Goal: Information Seeking & Learning: Learn about a topic

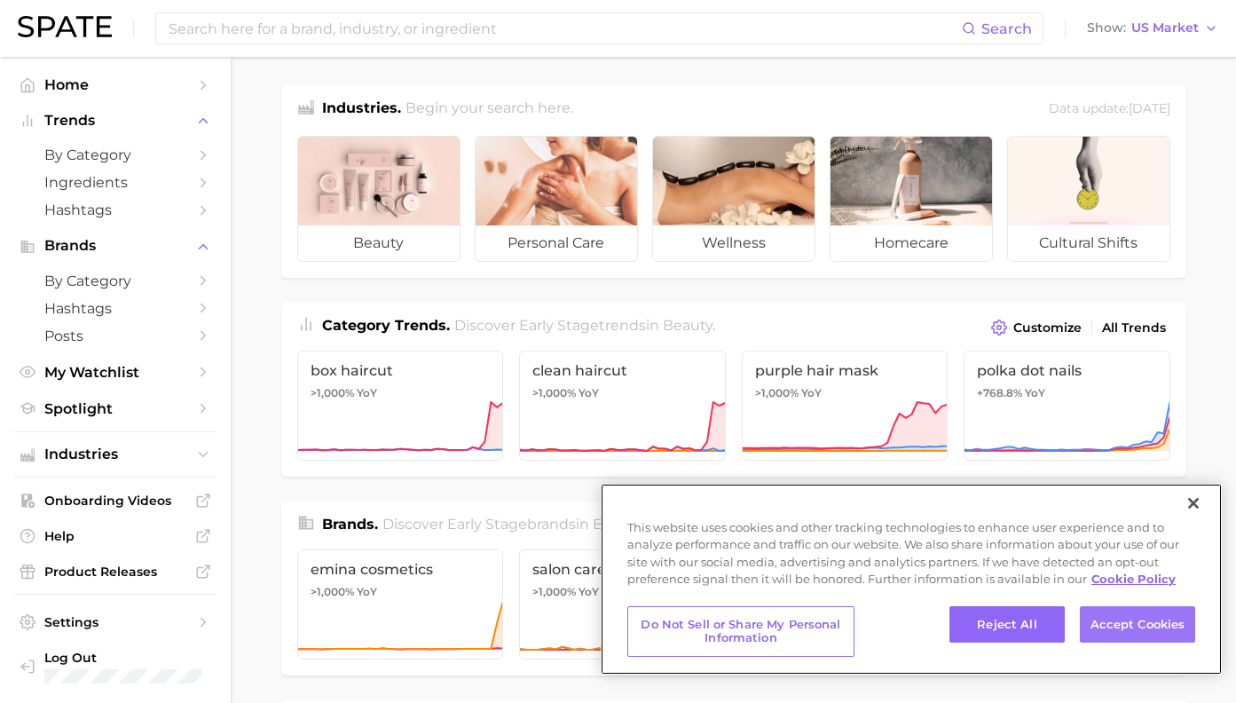
click at [1114, 633] on button "Accept Cookies" at bounding box center [1137, 624] width 115 height 37
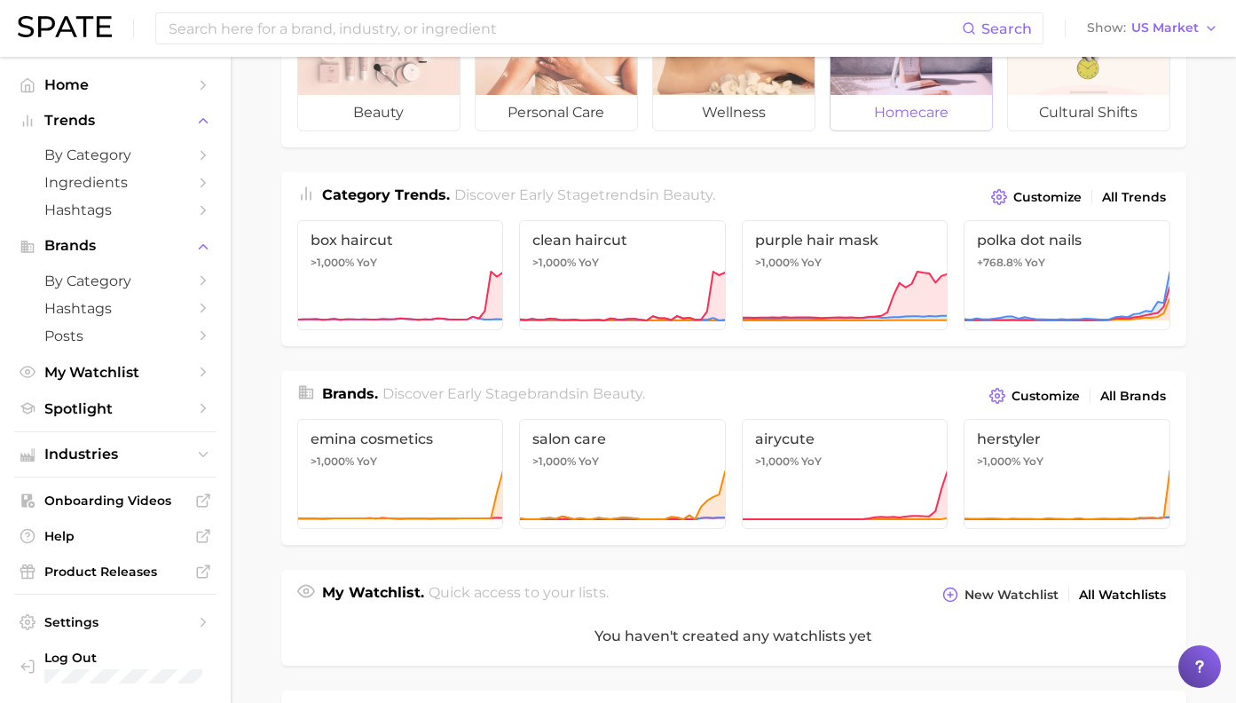
scroll to position [89, 0]
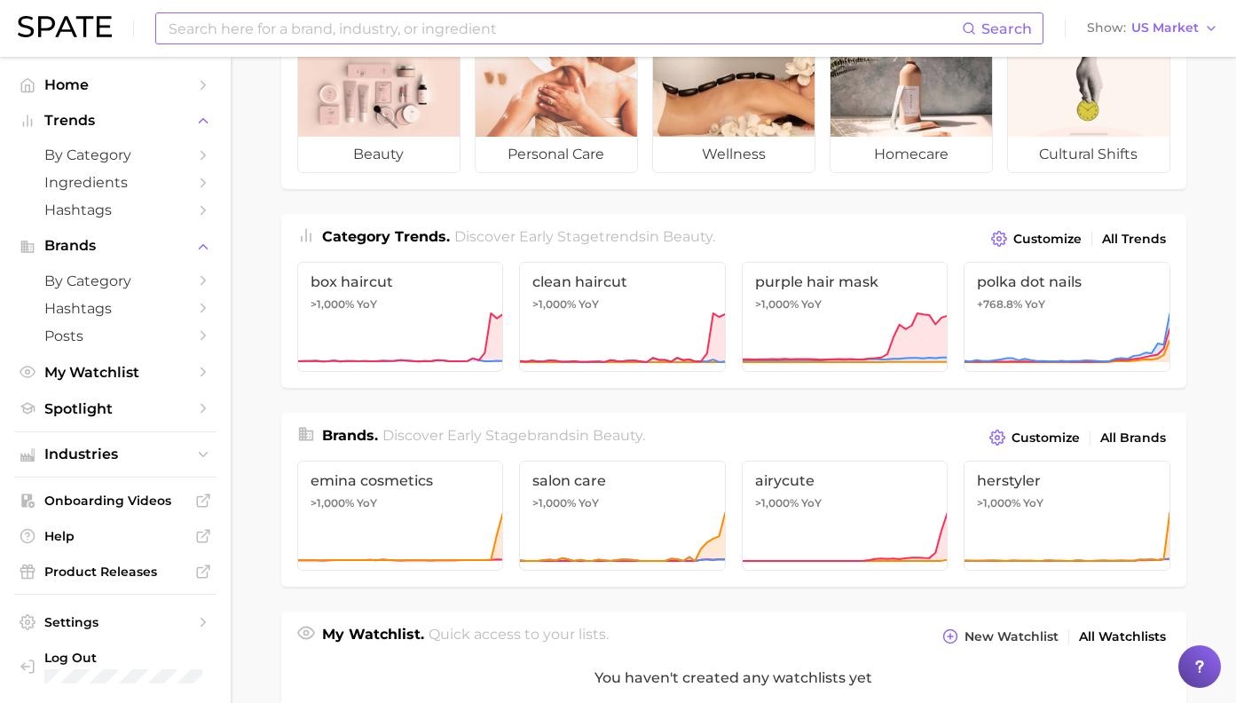
click at [760, 43] on div "Search" at bounding box center [599, 28] width 888 height 32
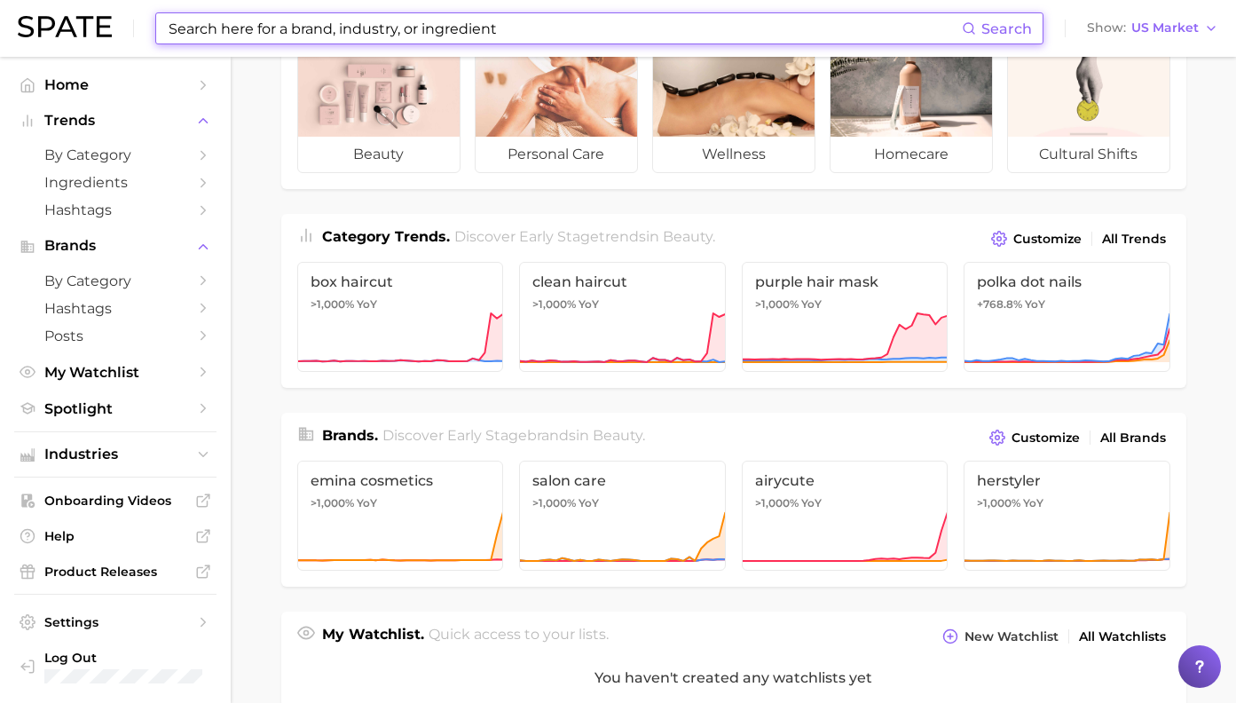
click at [572, 20] on input at bounding box center [564, 28] width 795 height 30
paste input "Beta-Glucan"
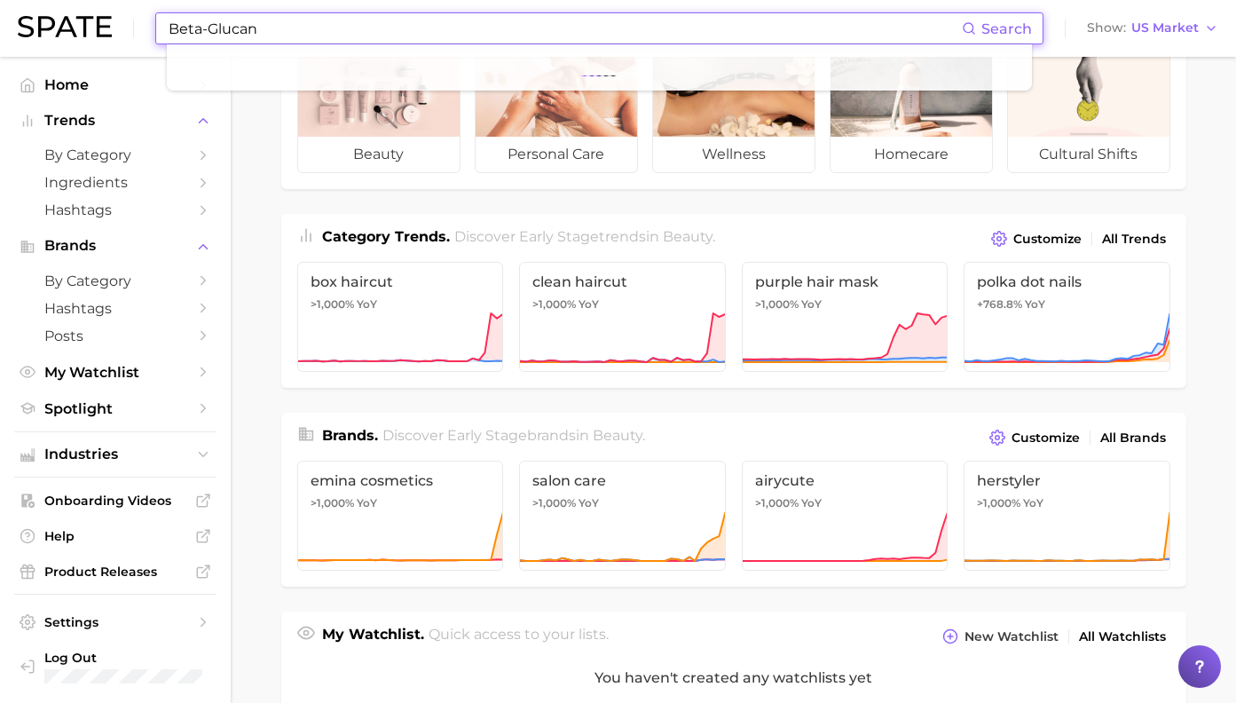
type input "Beta-Glucan"
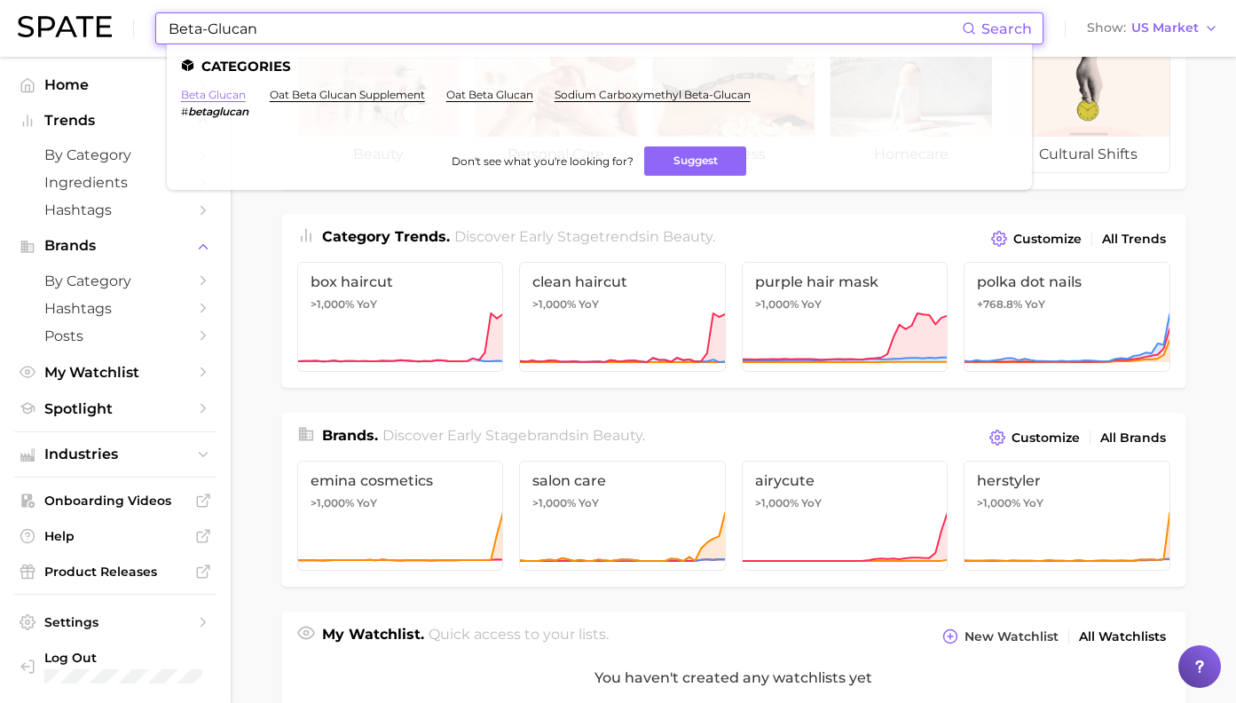
click at [230, 91] on link "beta glucan" at bounding box center [213, 94] width 65 height 13
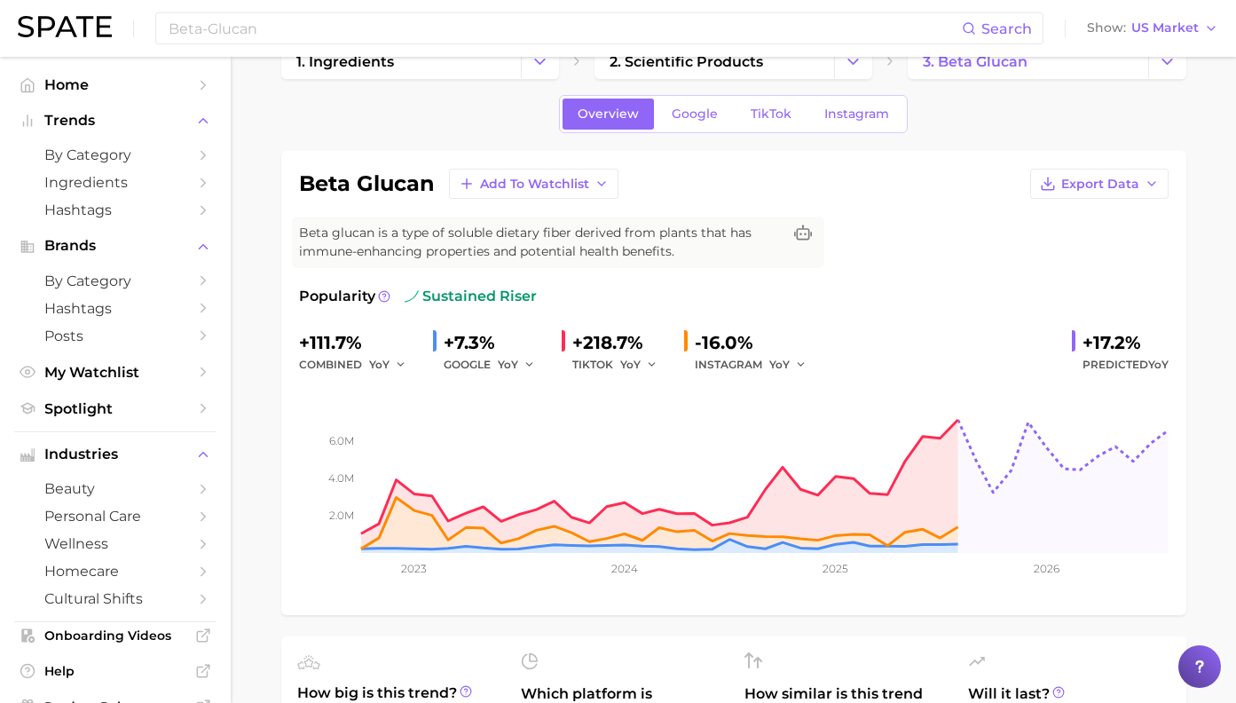
scroll to position [45, 0]
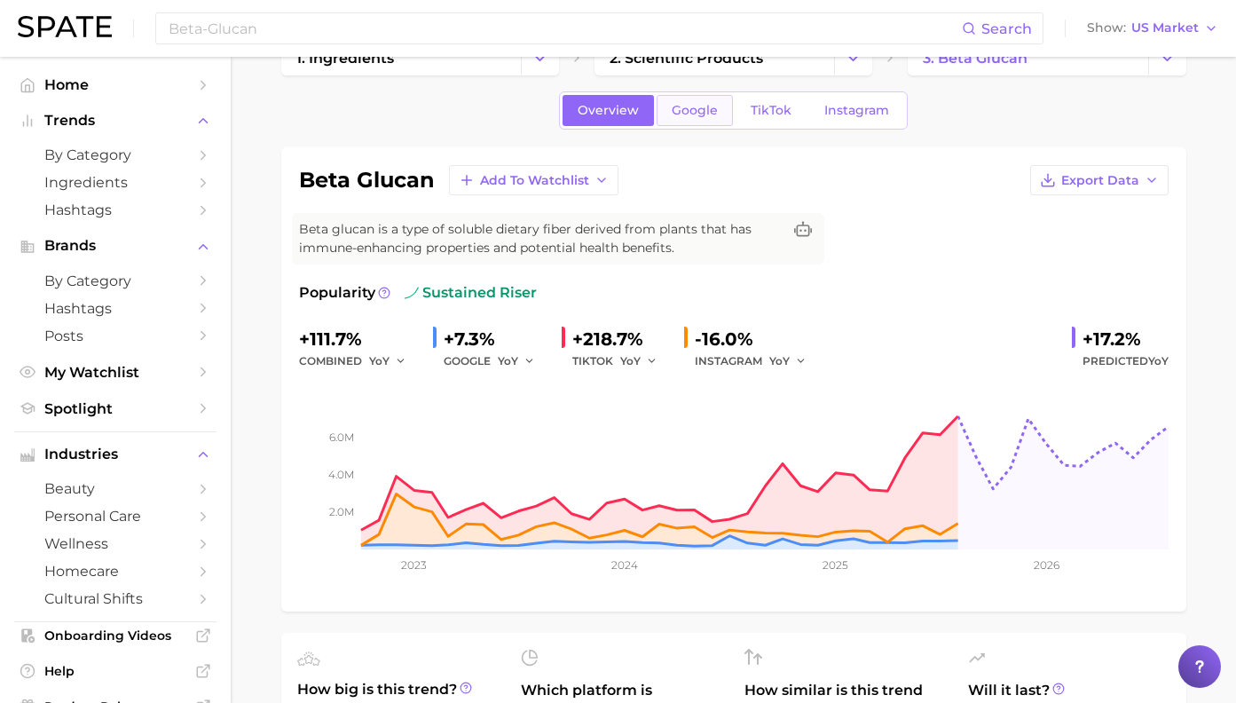
click at [715, 102] on link "Google" at bounding box center [695, 110] width 76 height 31
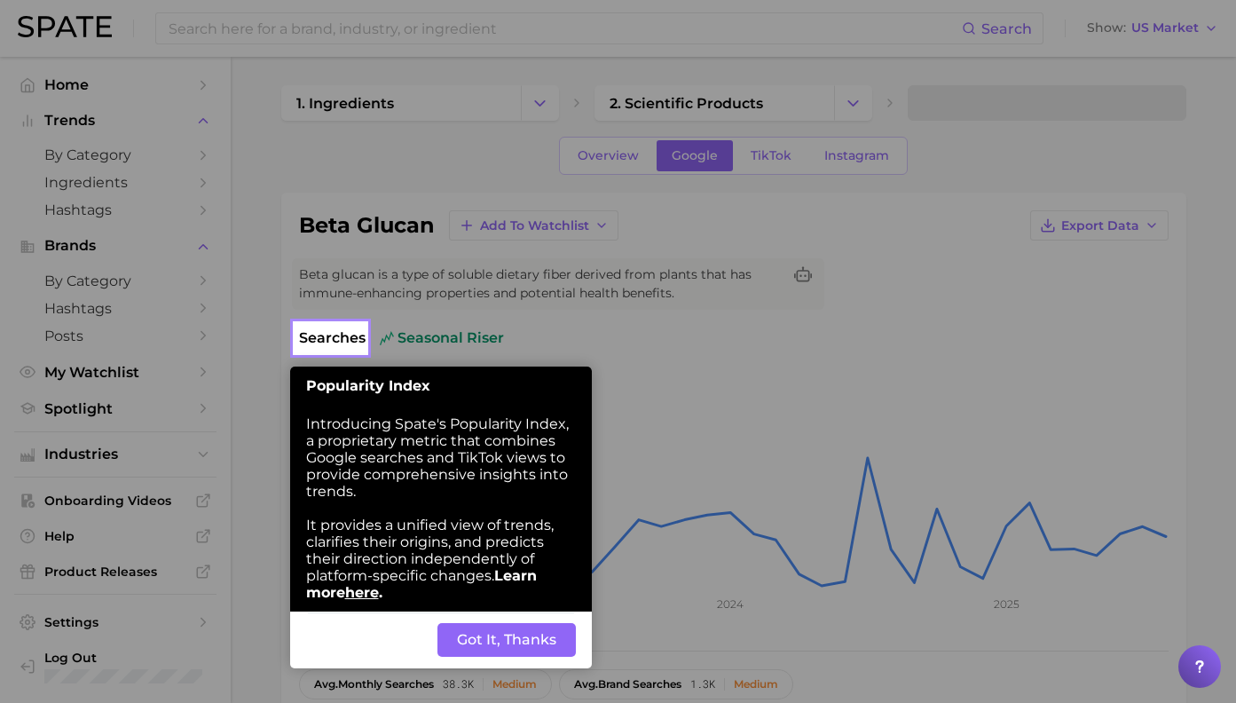
click at [545, 623] on button "Got It, Thanks" at bounding box center [507, 640] width 138 height 34
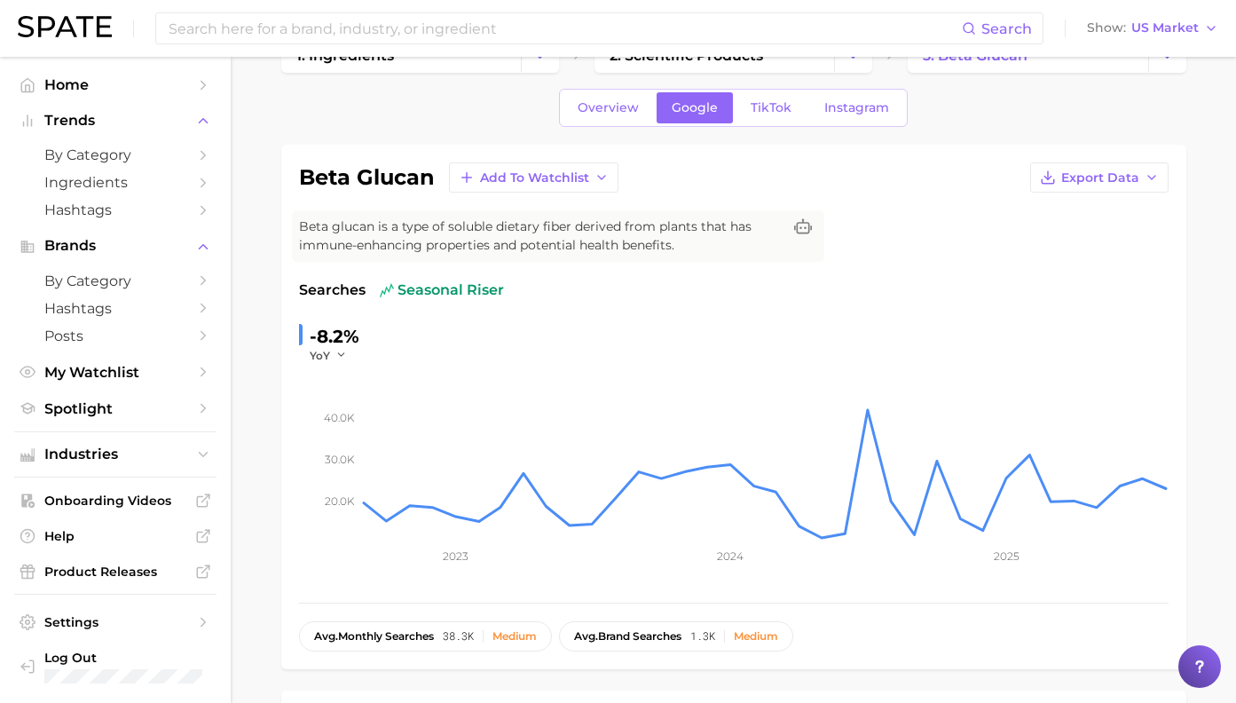
scroll to position [52, 0]
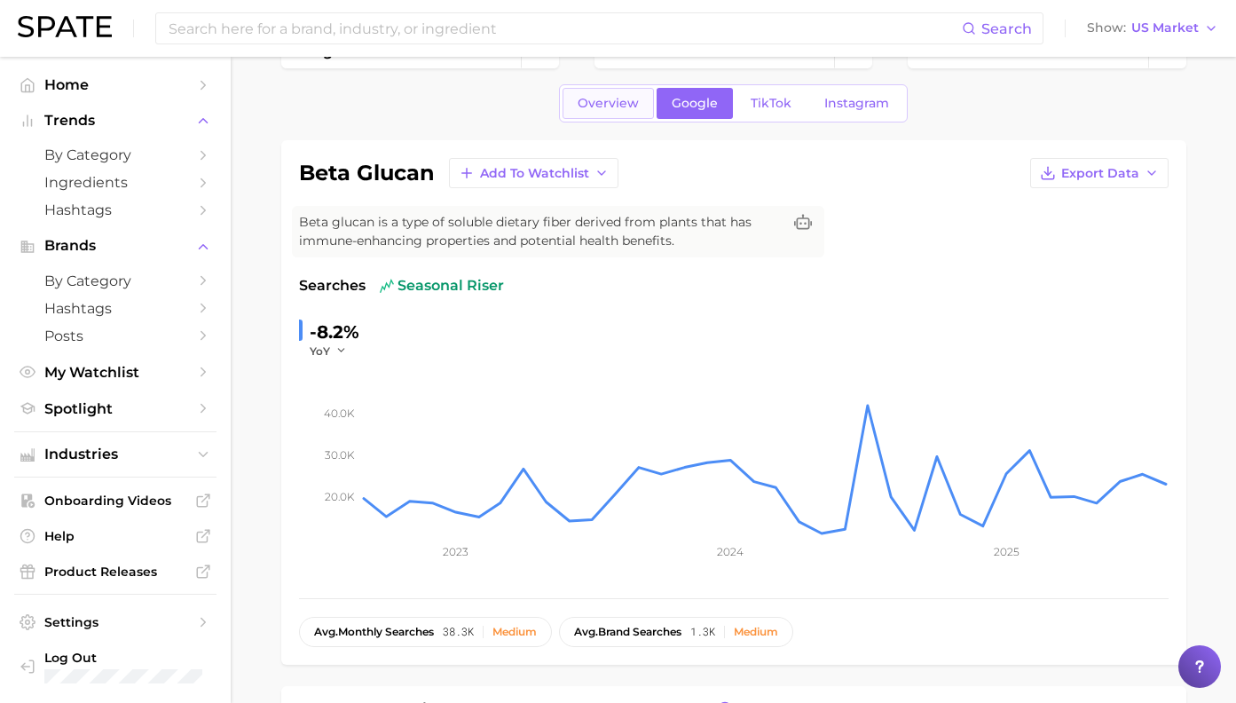
click at [619, 97] on span "Overview" at bounding box center [608, 103] width 61 height 15
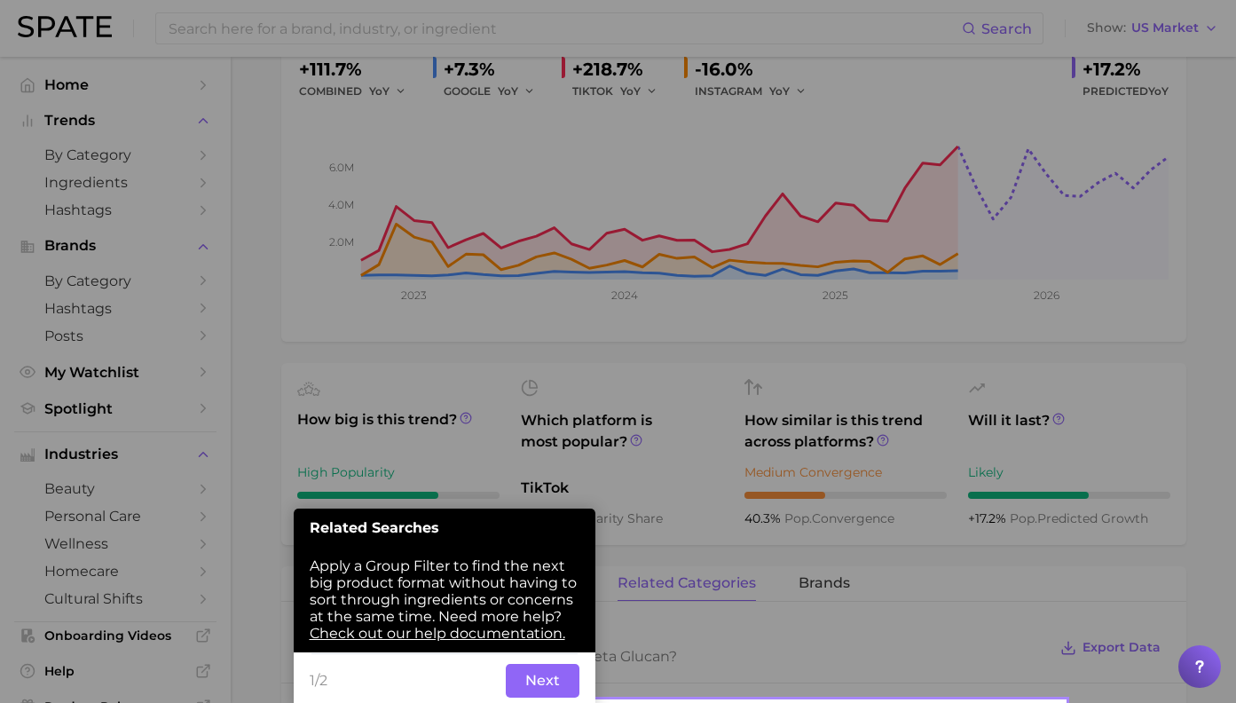
scroll to position [433, 0]
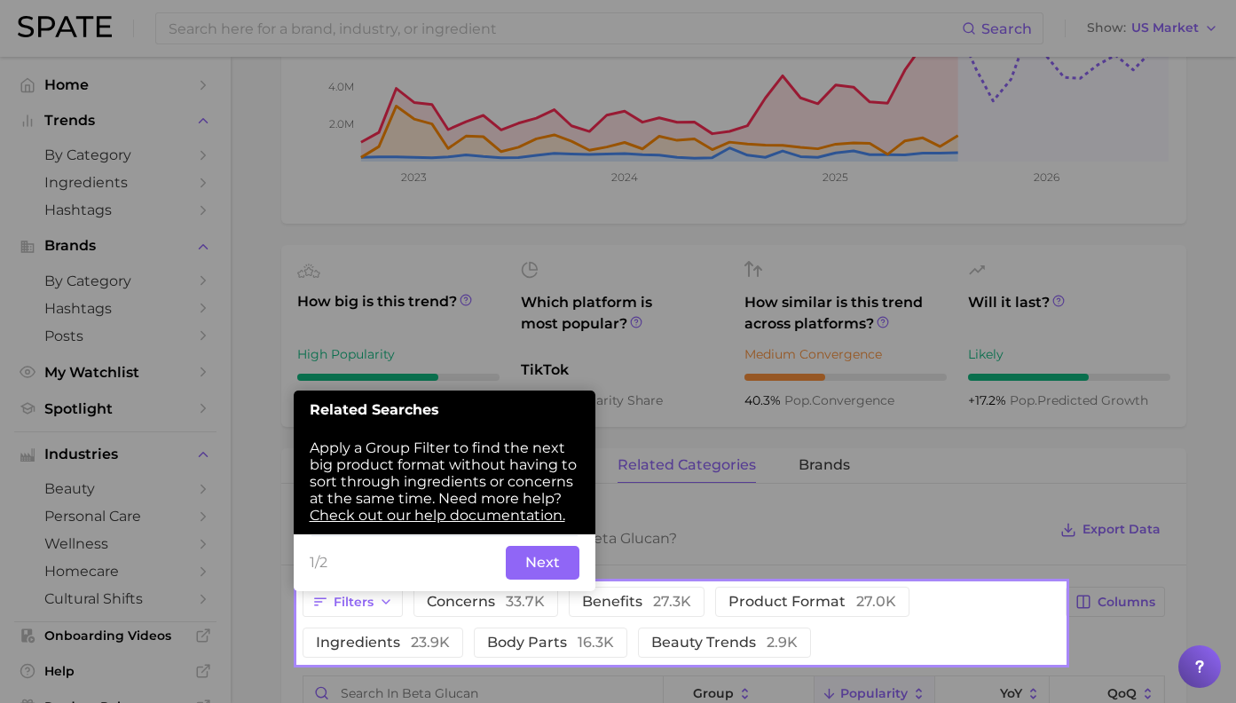
click at [534, 564] on div "1/2 Back Next" at bounding box center [445, 562] width 302 height 57
click at [533, 553] on button "Next" at bounding box center [543, 563] width 74 height 34
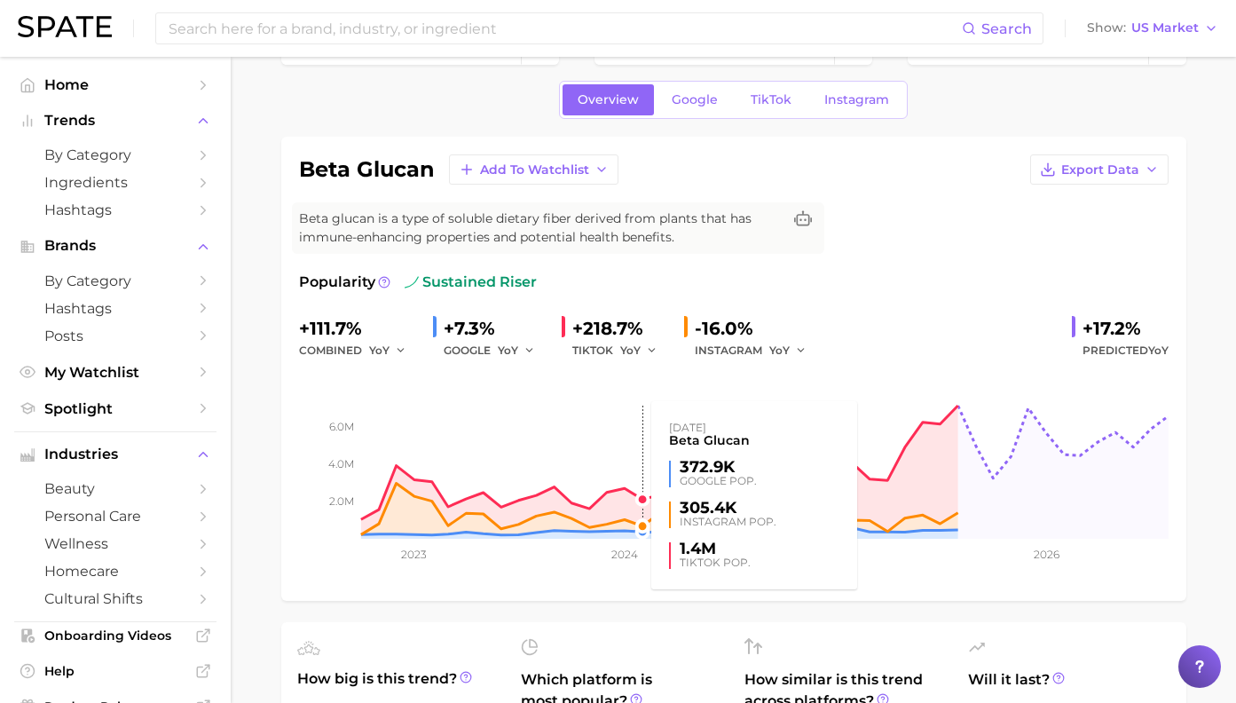
scroll to position [56, 0]
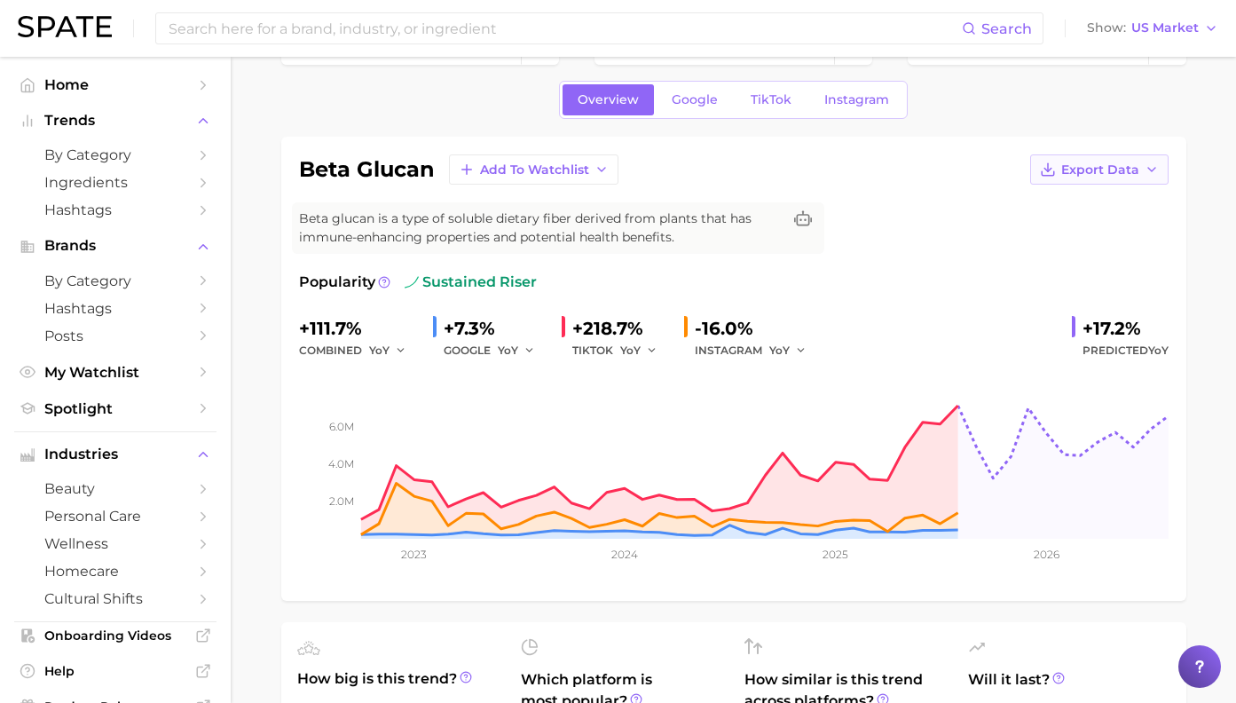
click at [1102, 172] on span "Export Data" at bounding box center [1101, 169] width 78 height 15
click at [1087, 236] on span "Time Series Image" at bounding box center [1063, 234] width 119 height 15
click at [823, 574] on icon "2.0m 4.0m 6.0m 2023 2024 2025 2026" at bounding box center [734, 472] width 870 height 222
click at [686, 91] on link "Google" at bounding box center [695, 99] width 76 height 31
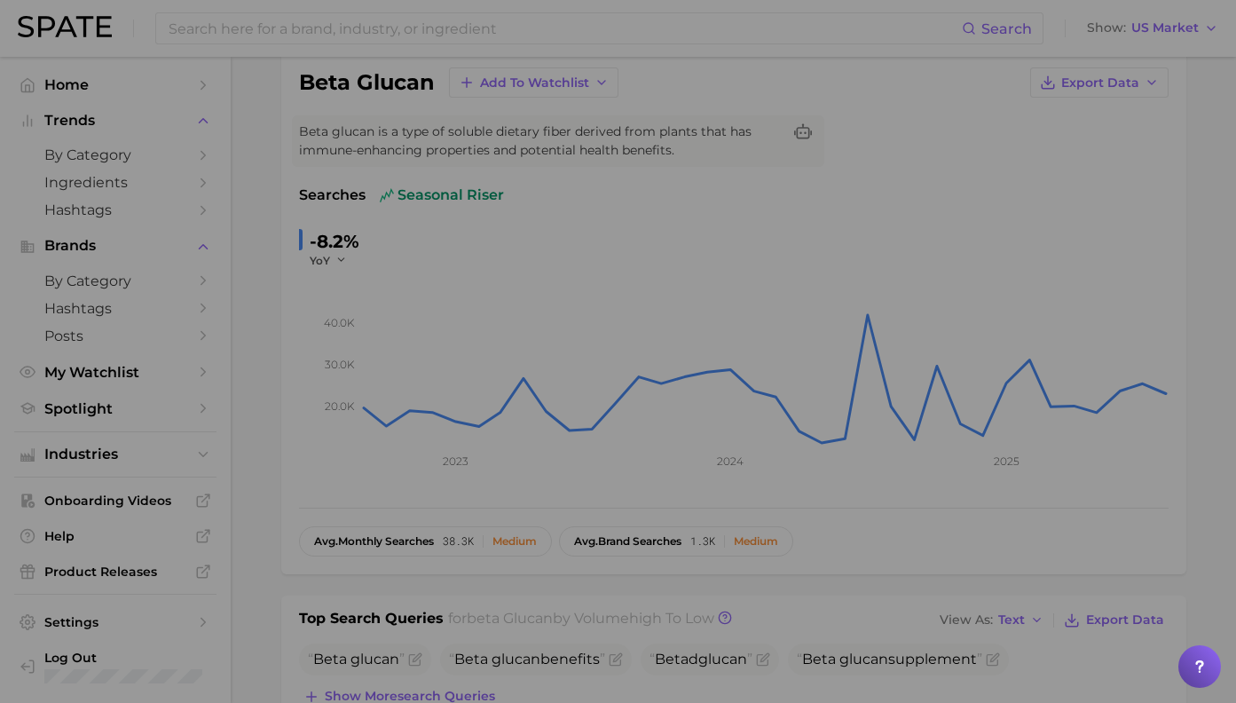
scroll to position [401, 0]
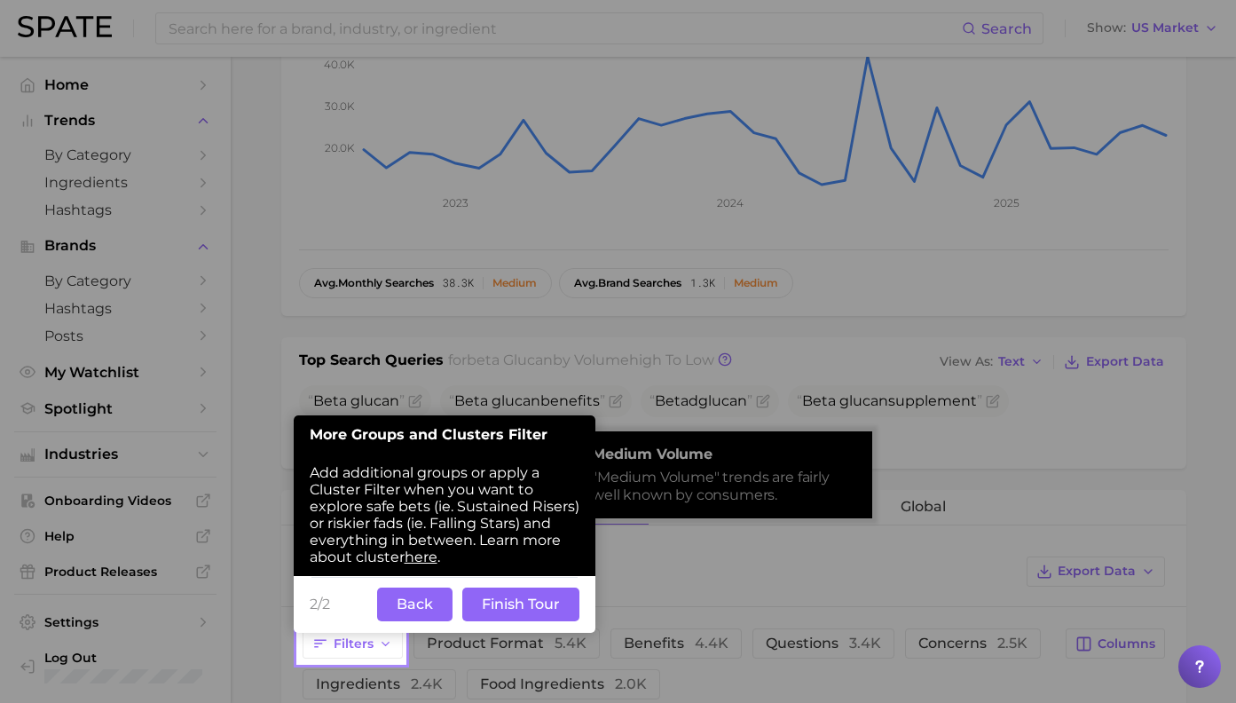
click at [436, 588] on button "Back" at bounding box center [414, 605] width 75 height 34
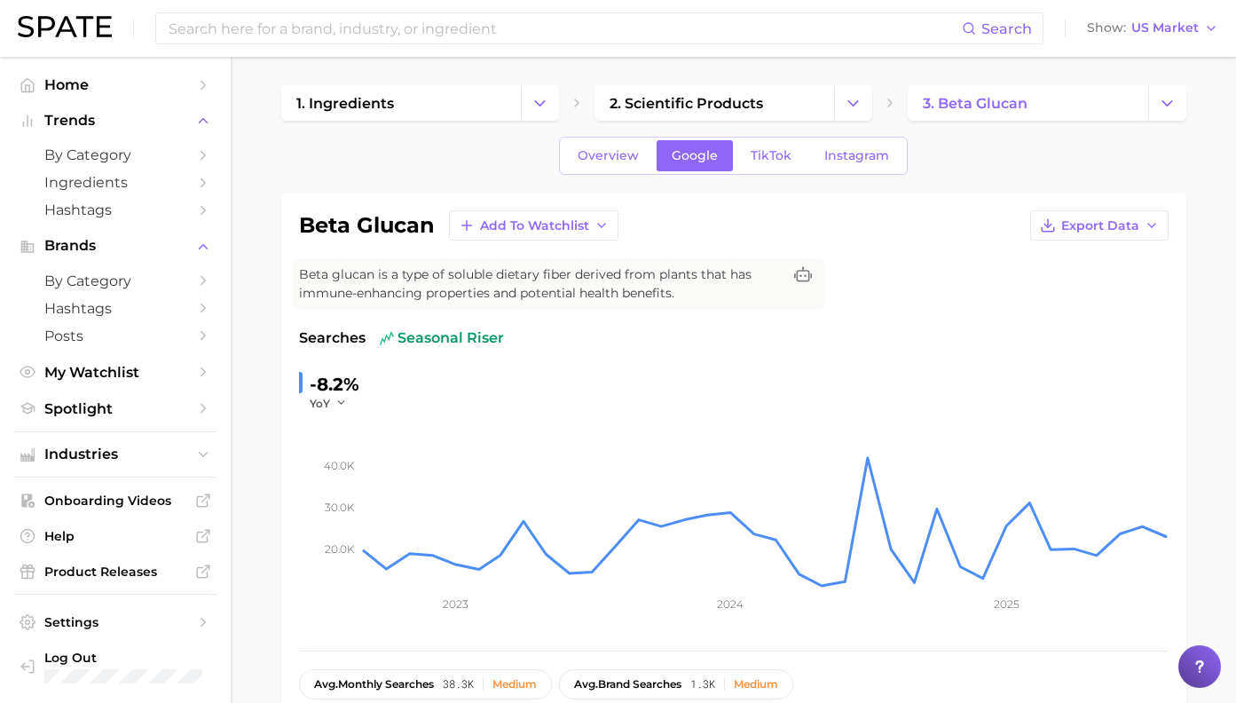
scroll to position [0, 0]
click at [554, 47] on div "Search Show US Market" at bounding box center [618, 28] width 1201 height 57
click at [550, 39] on input at bounding box center [564, 28] width 795 height 30
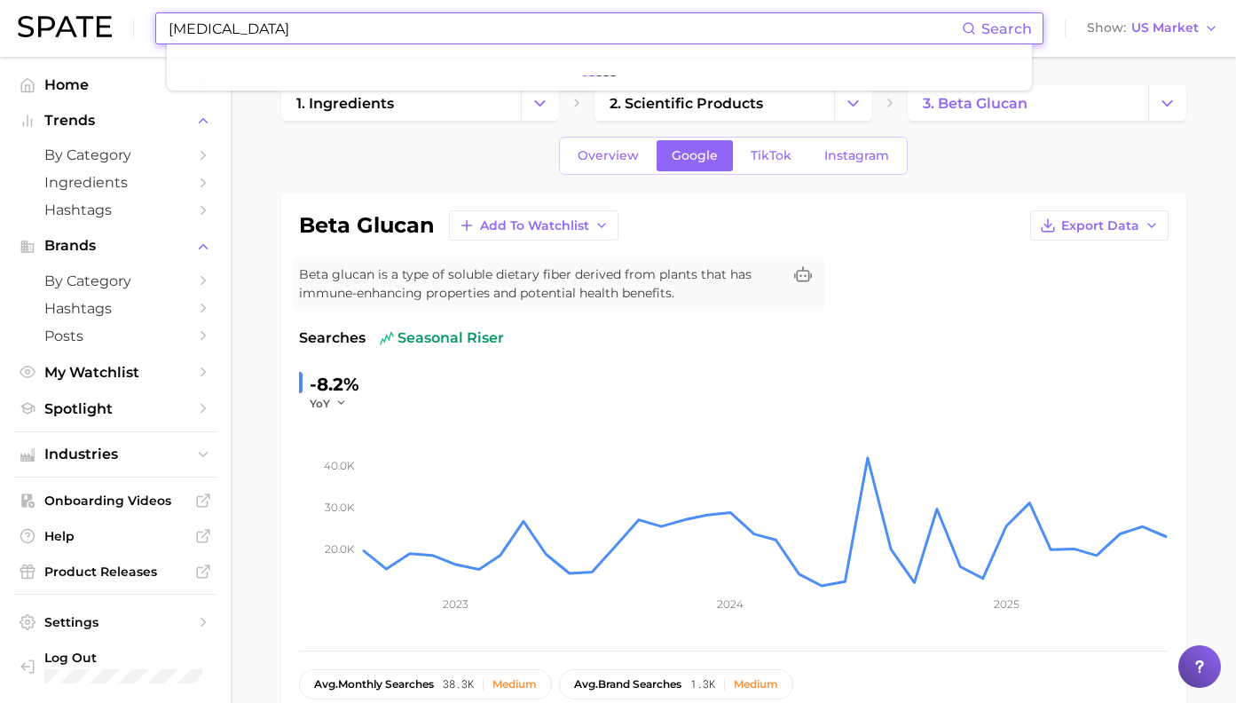
type input "[MEDICAL_DATA]"
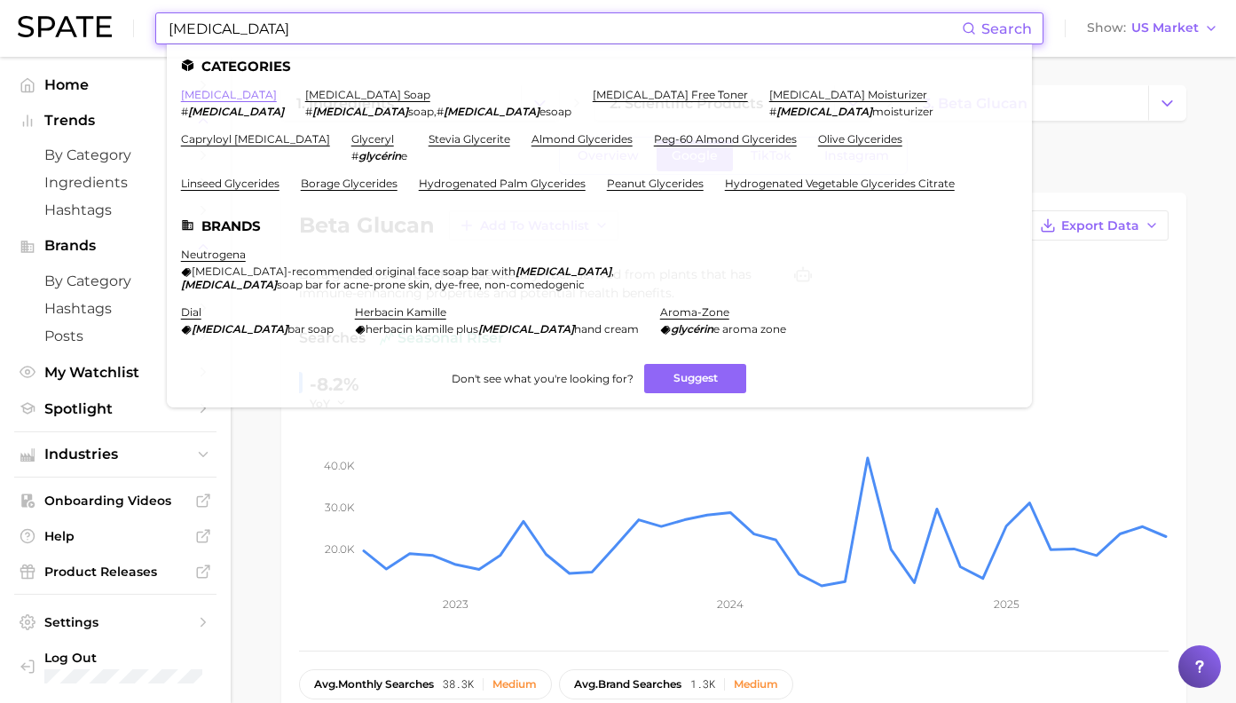
click at [194, 99] on link "[MEDICAL_DATA]" at bounding box center [229, 94] width 96 height 13
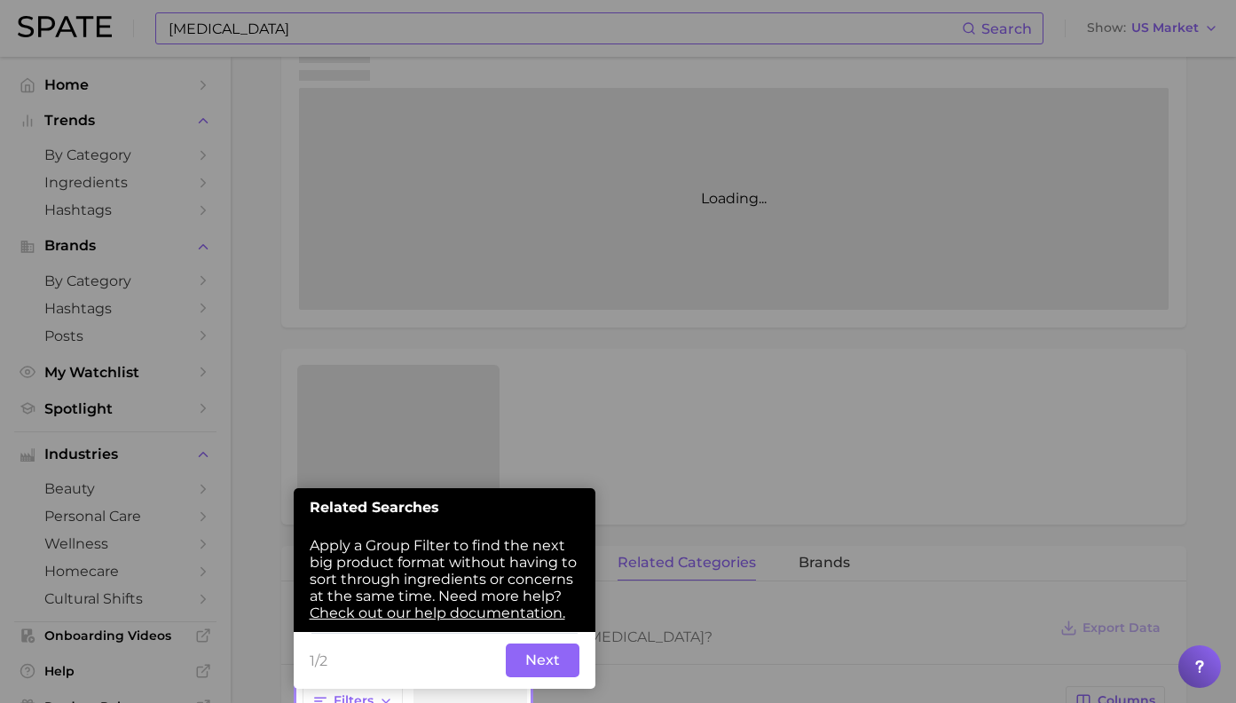
scroll to position [389, 0]
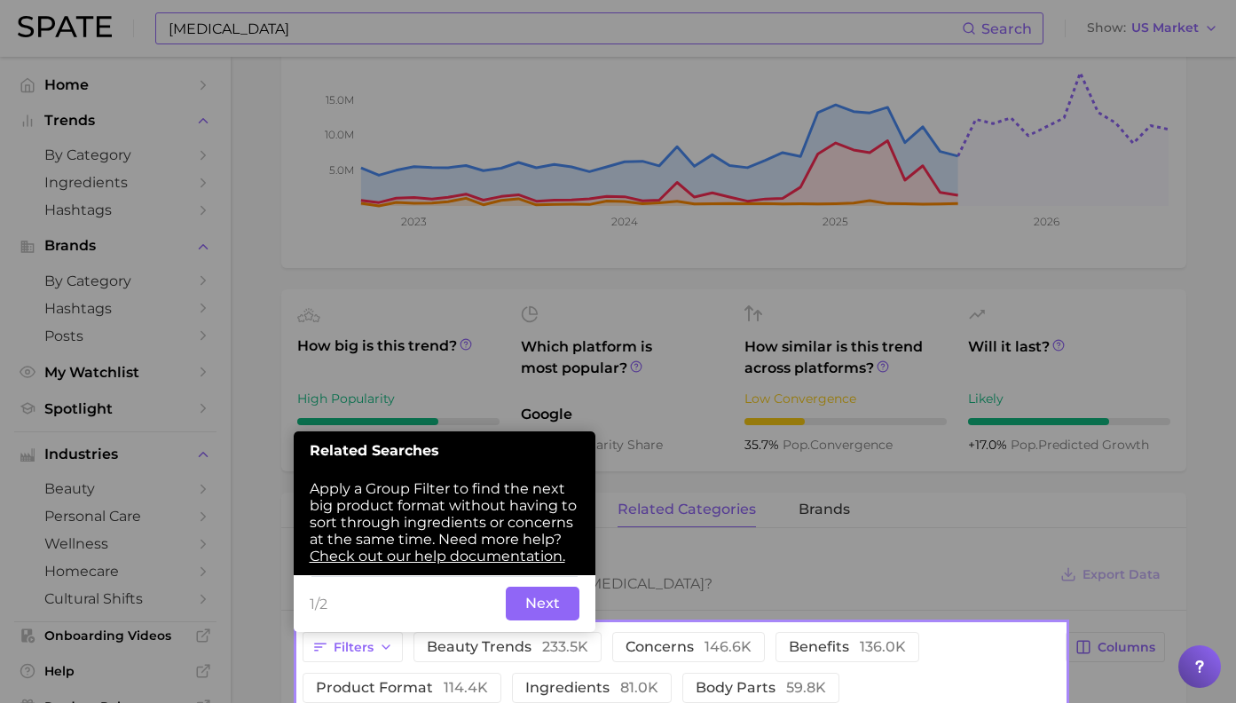
click at [544, 587] on button "Next" at bounding box center [543, 604] width 74 height 34
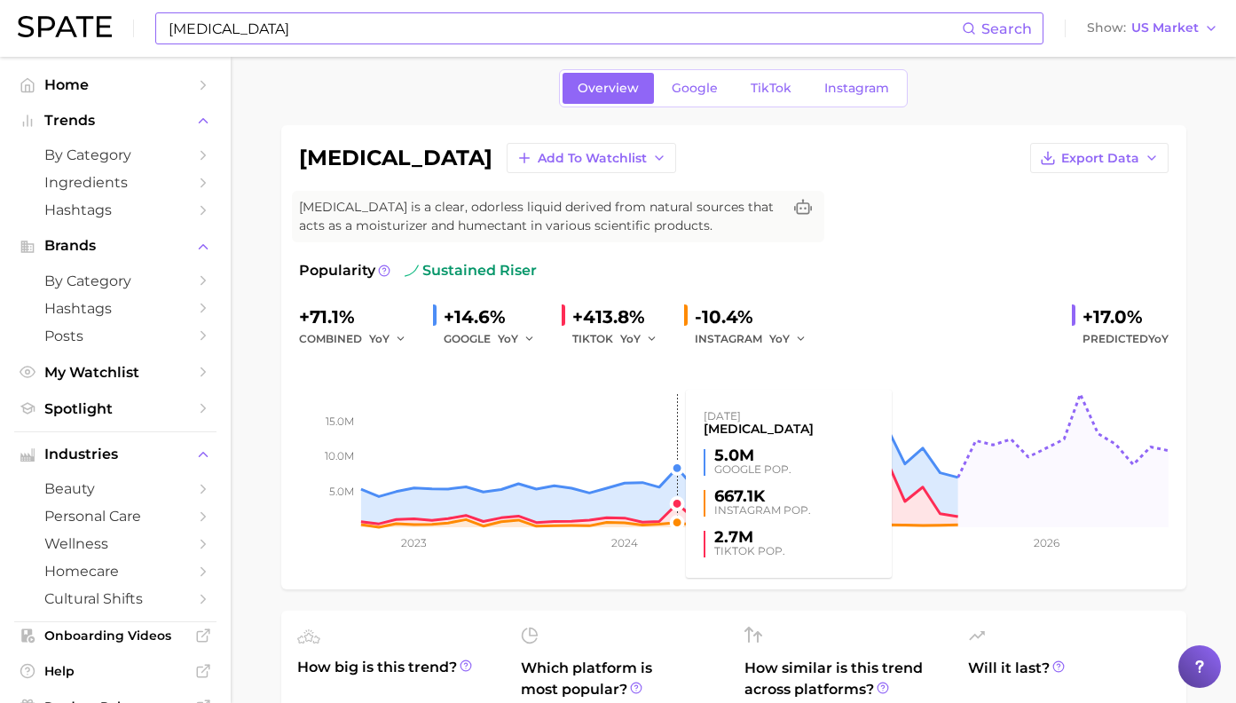
scroll to position [67, 0]
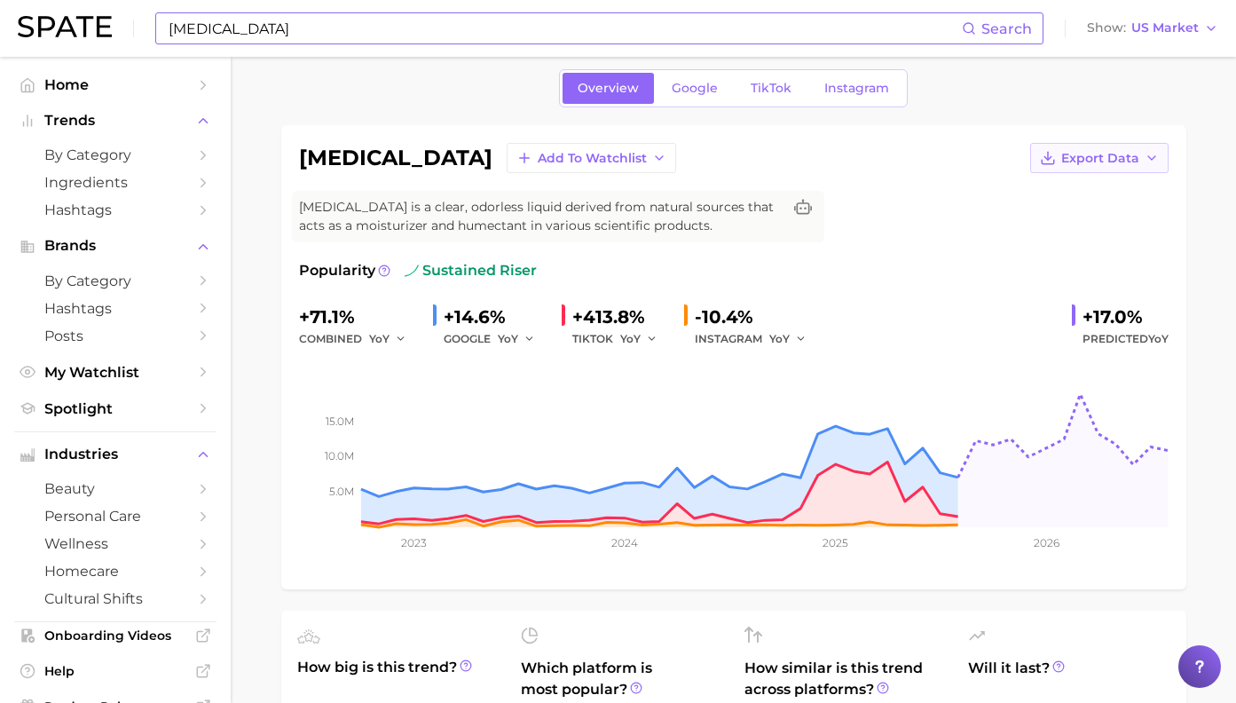
click at [1115, 158] on span "Export Data" at bounding box center [1101, 158] width 78 height 15
click at [1069, 222] on span "Time Series Image" at bounding box center [1063, 223] width 119 height 15
click at [1031, 276] on div "Popularity sustained riser" at bounding box center [734, 270] width 870 height 21
click at [691, 87] on span "Google" at bounding box center [695, 88] width 46 height 15
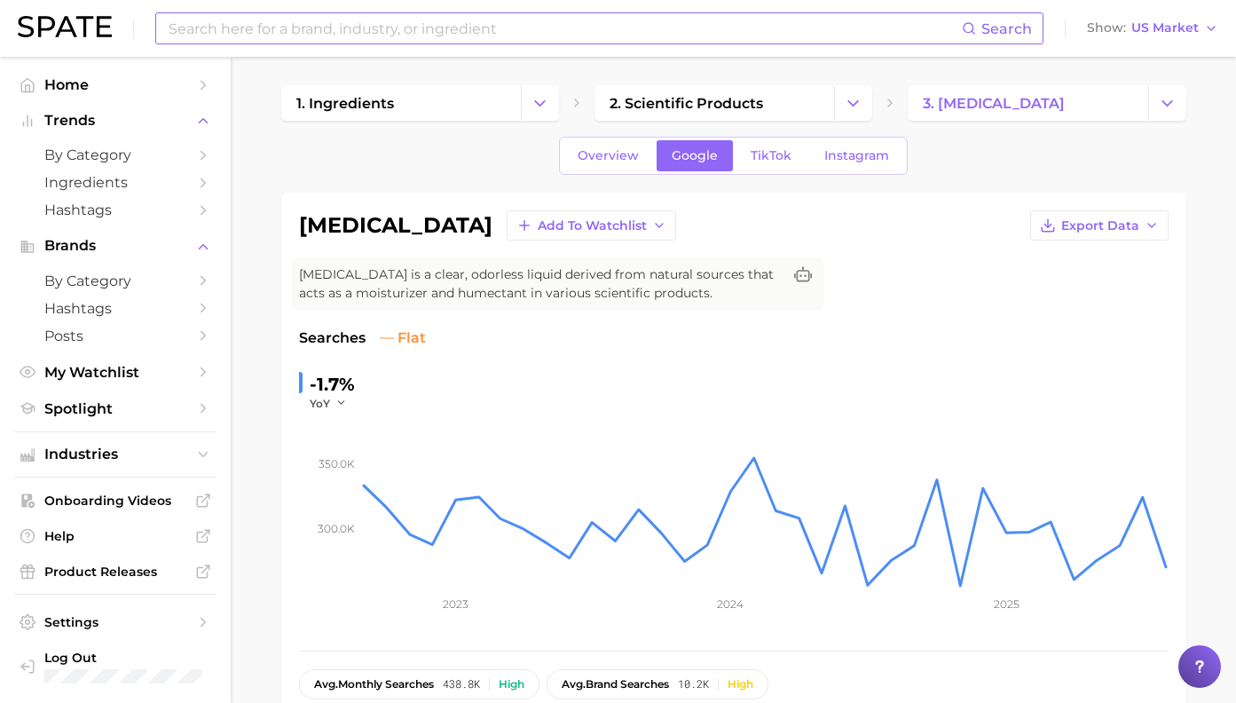
scroll to position [391, 0]
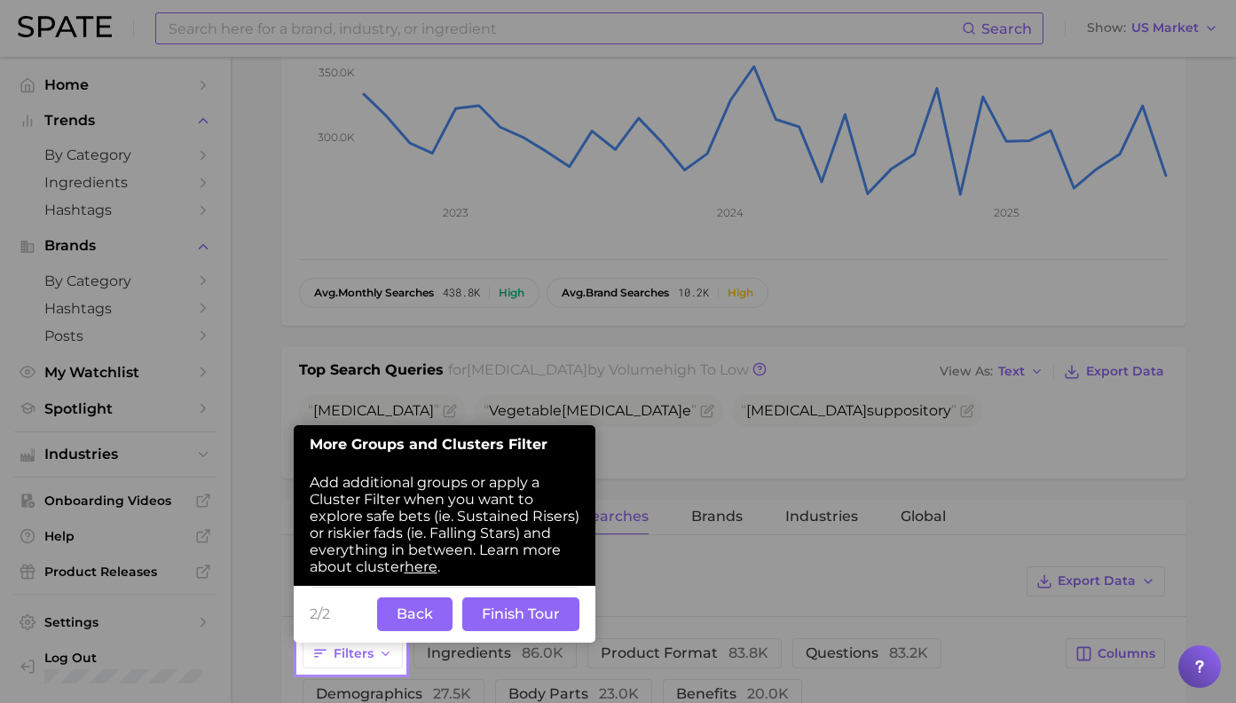
click at [396, 597] on button "Back" at bounding box center [414, 614] width 75 height 34
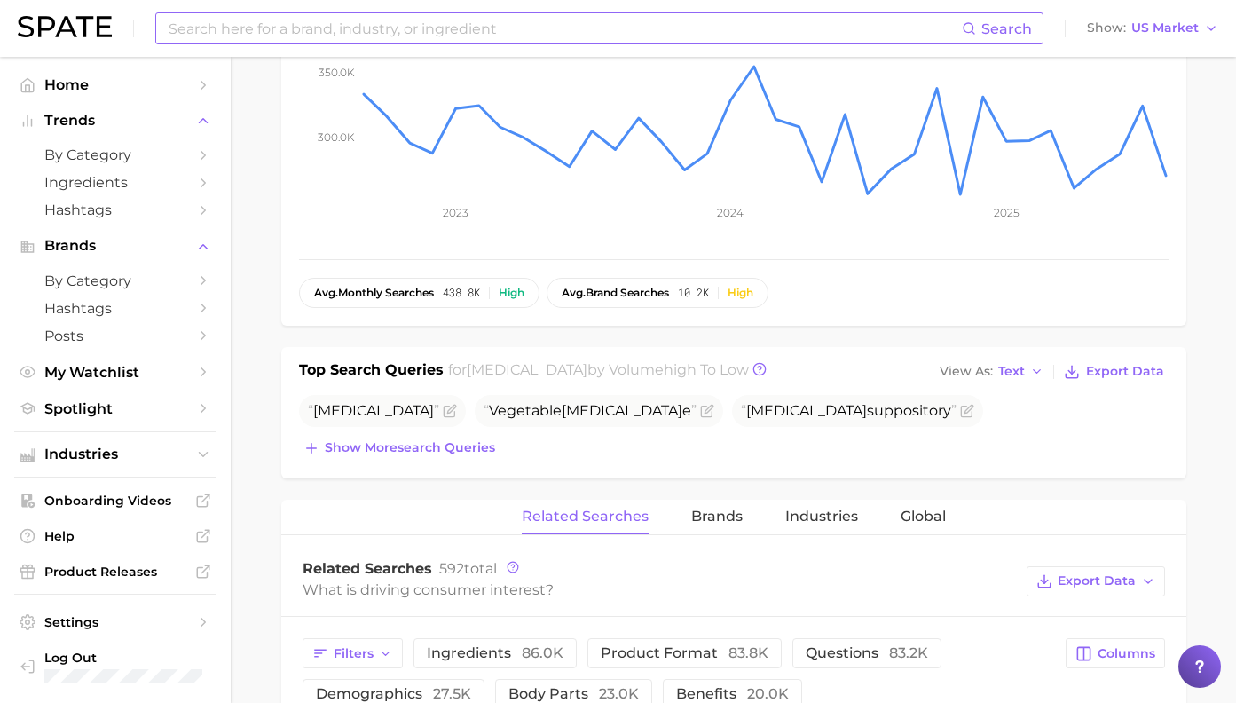
scroll to position [393, 0]
click at [659, 30] on input at bounding box center [564, 28] width 795 height 30
type input "rosewater"
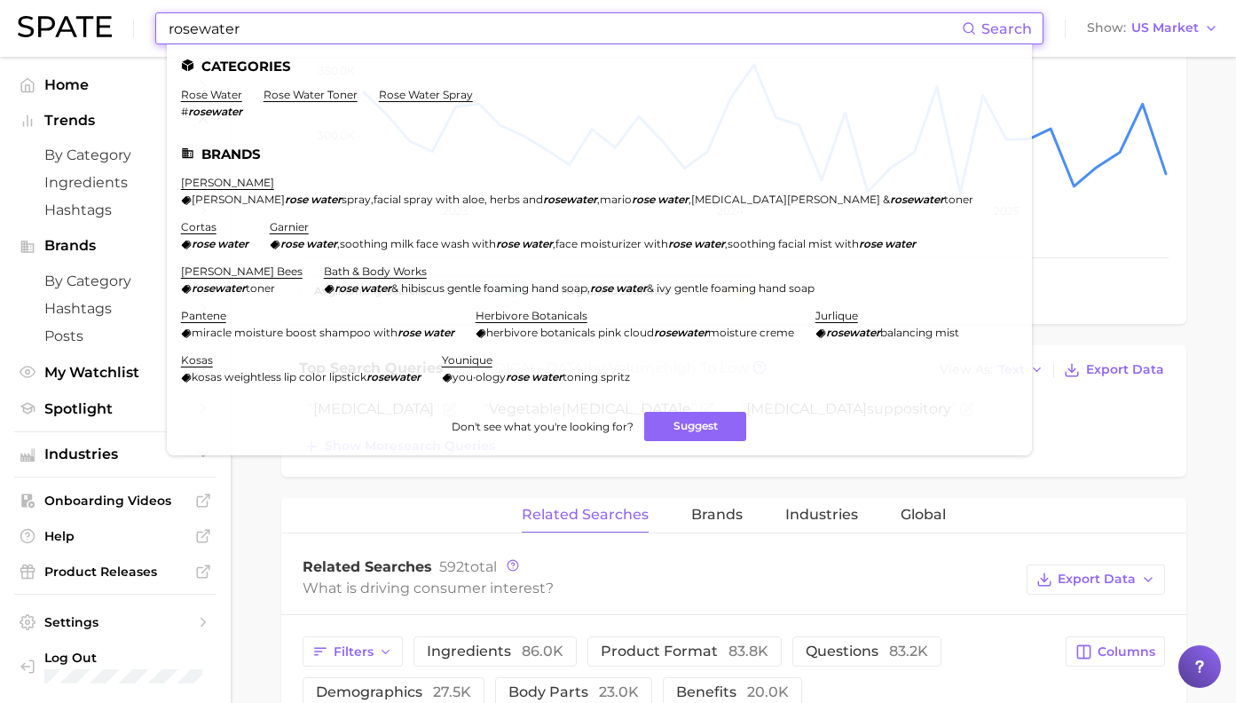
click at [209, 100] on li "rose water # rosewater" at bounding box center [211, 103] width 61 height 30
click at [208, 96] on link "rose water" at bounding box center [211, 94] width 61 height 13
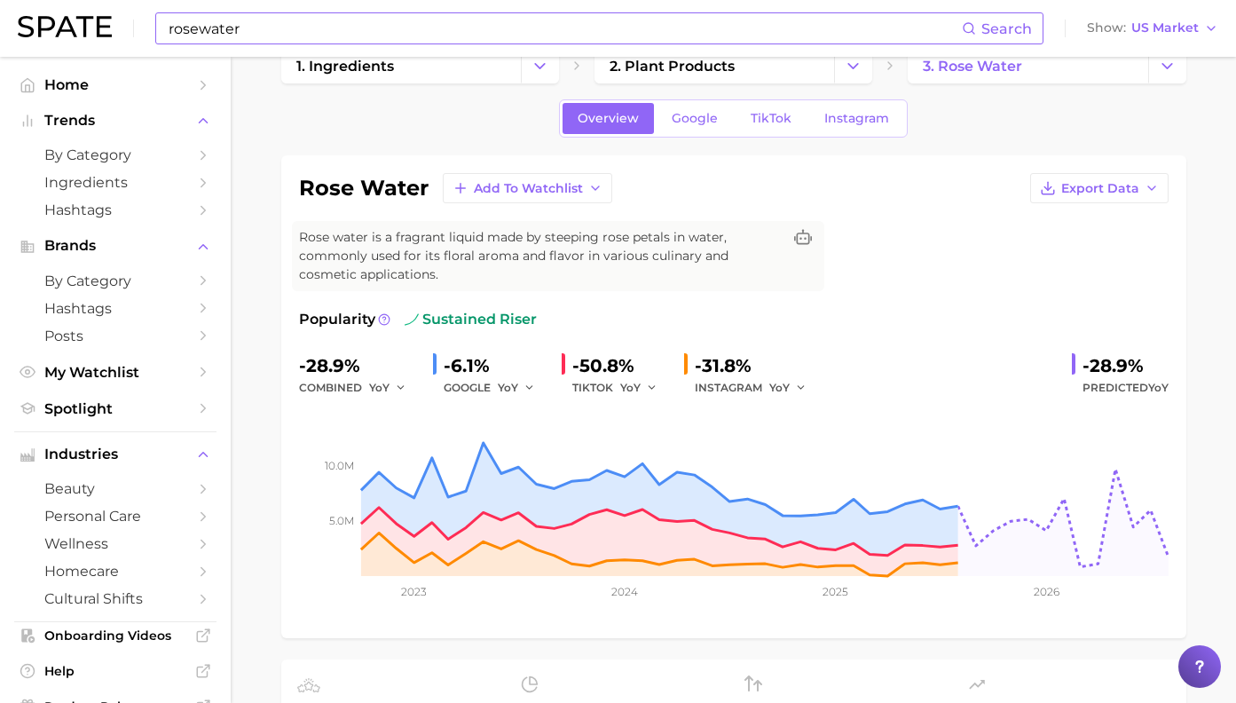
scroll to position [35, 0]
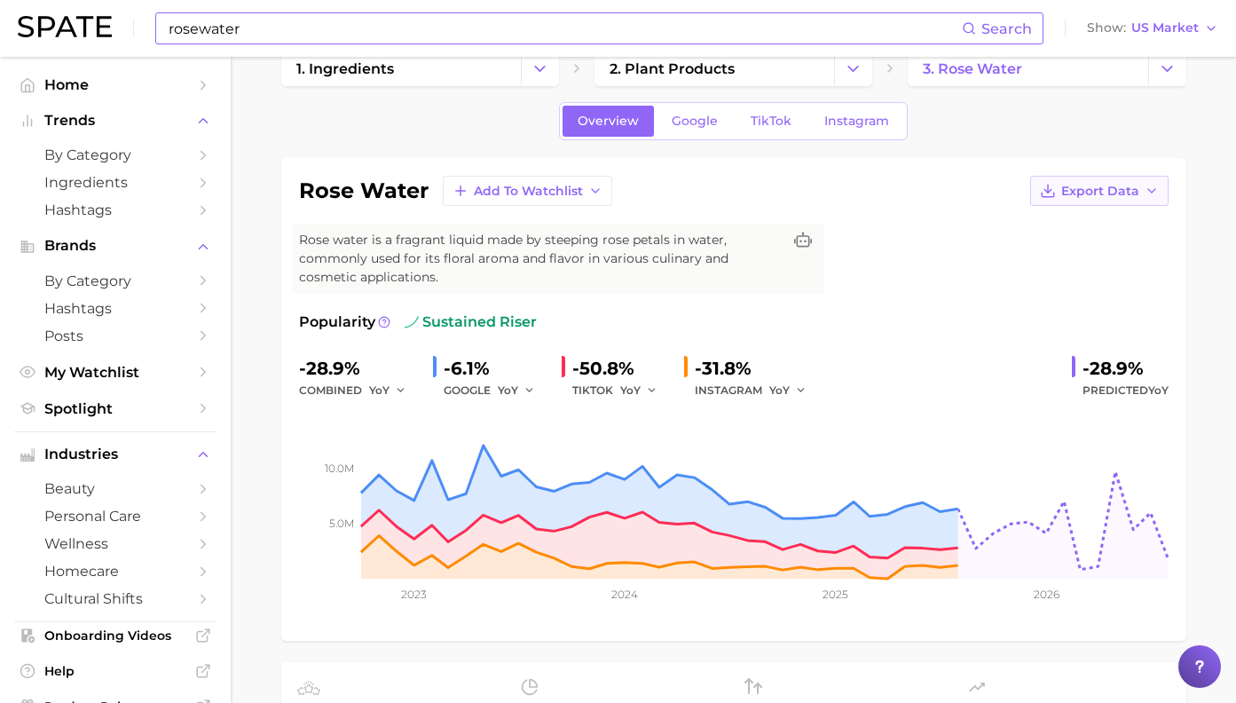
click at [1086, 193] on span "Export Data" at bounding box center [1101, 191] width 78 height 15
click at [1066, 256] on span "Time Series Image" at bounding box center [1063, 256] width 119 height 15
click at [685, 127] on span "Google" at bounding box center [695, 121] width 46 height 15
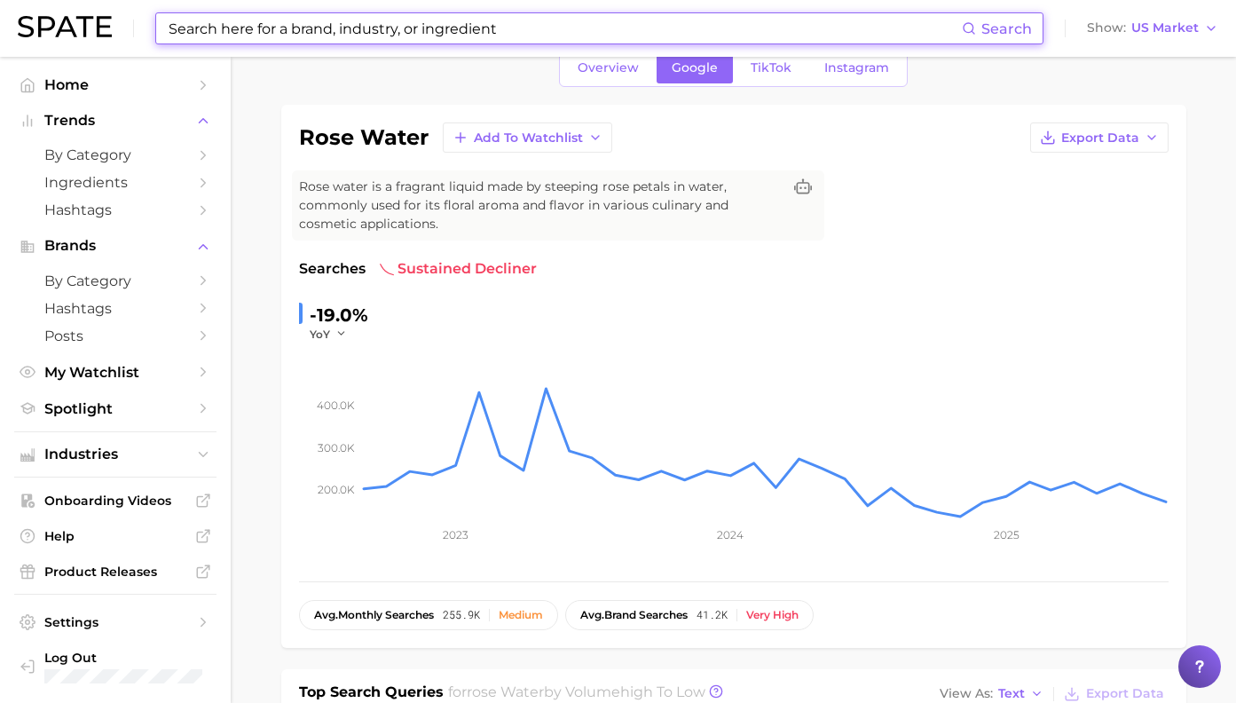
scroll to position [144, 0]
